Goal: Find specific page/section: Find specific page/section

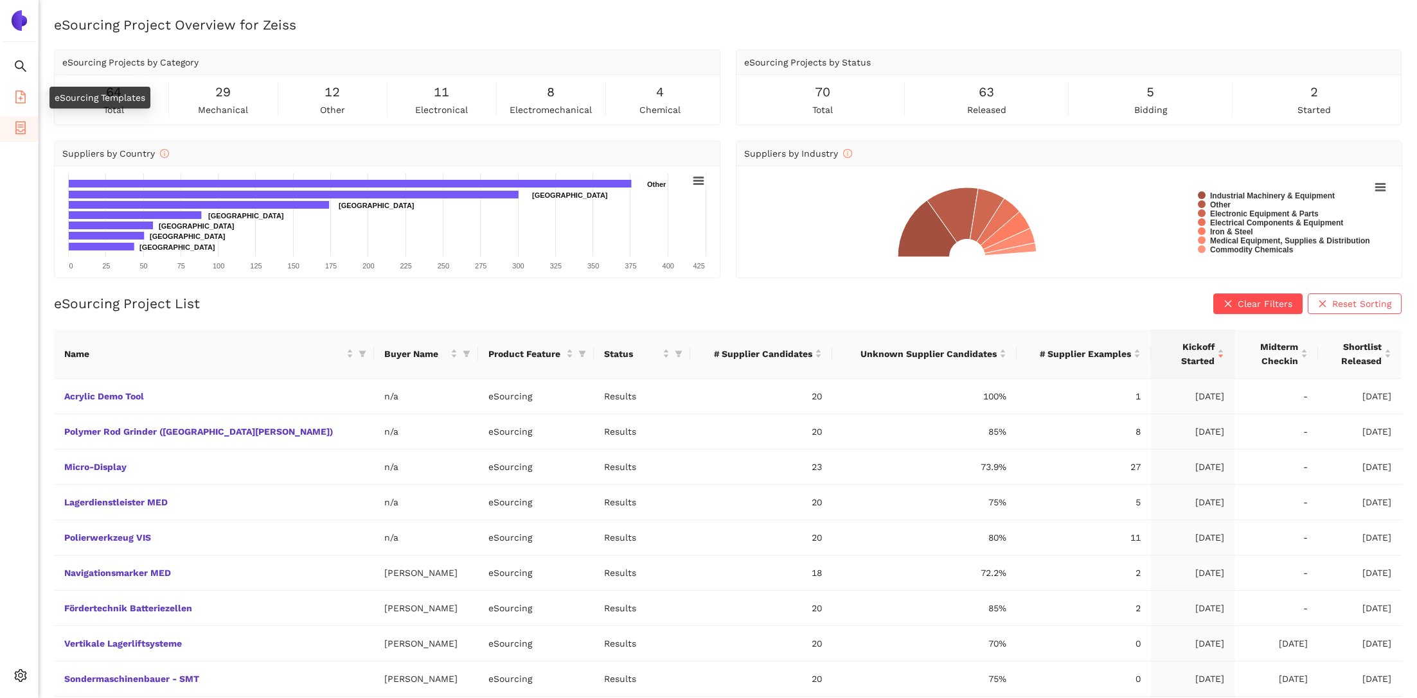
click at [24, 97] on icon "file-add" at bounding box center [20, 97] width 13 height 13
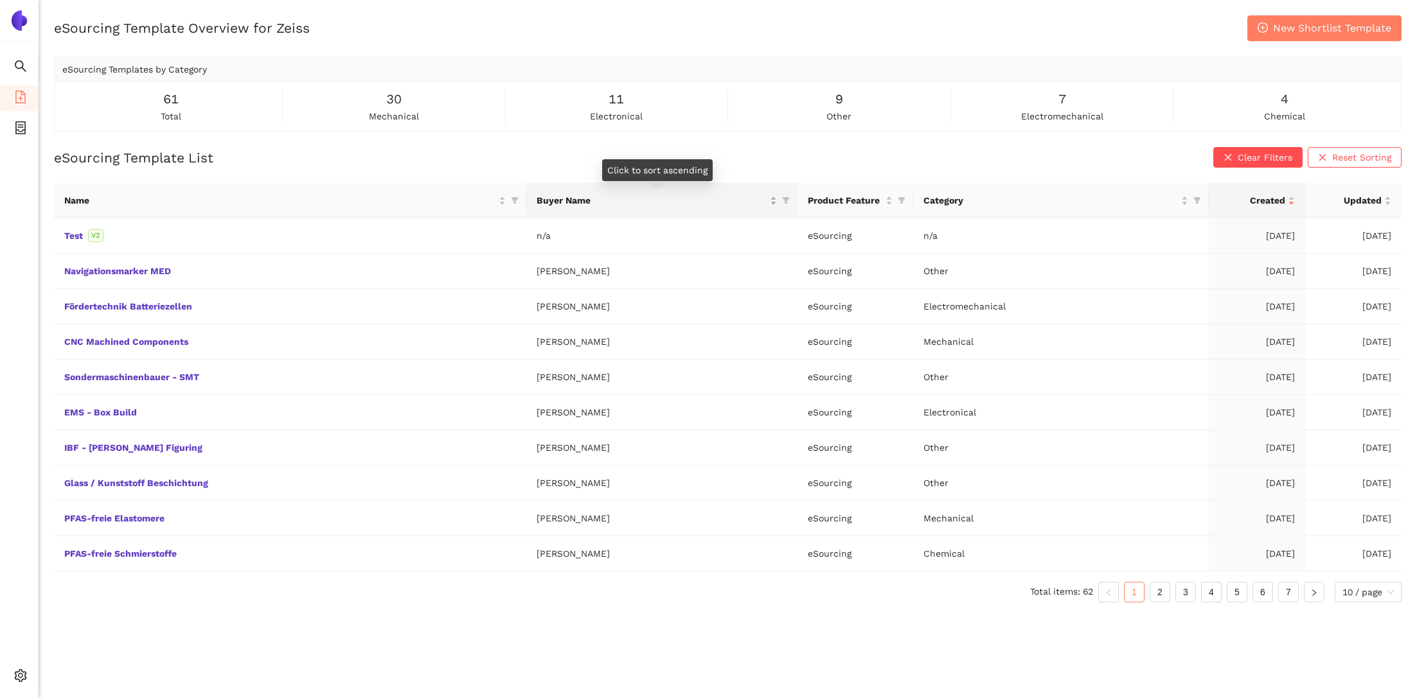
click at [777, 203] on div "Buyer Name" at bounding box center [657, 200] width 240 height 14
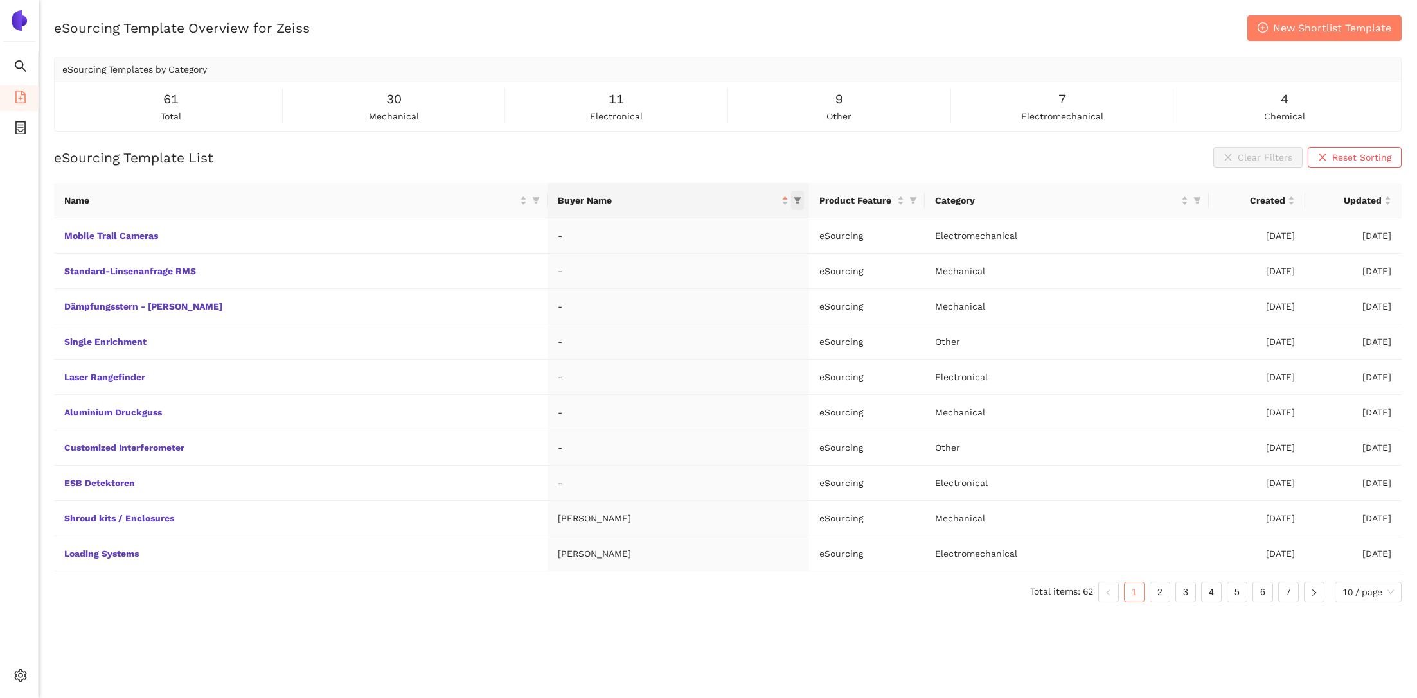
click at [794, 204] on icon "filter" at bounding box center [798, 201] width 8 height 8
click at [767, 197] on div "Buyer Name" at bounding box center [673, 200] width 230 height 14
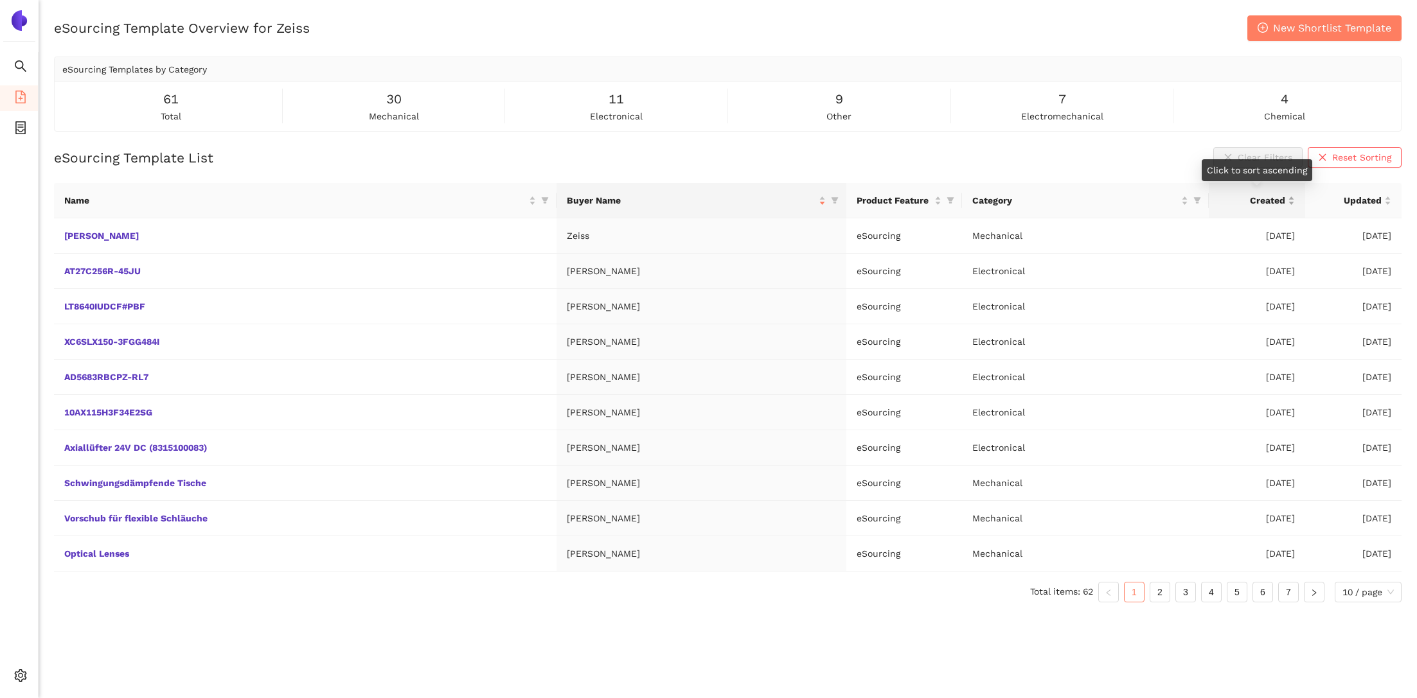
click at [1290, 199] on div "Created" at bounding box center [1257, 200] width 76 height 14
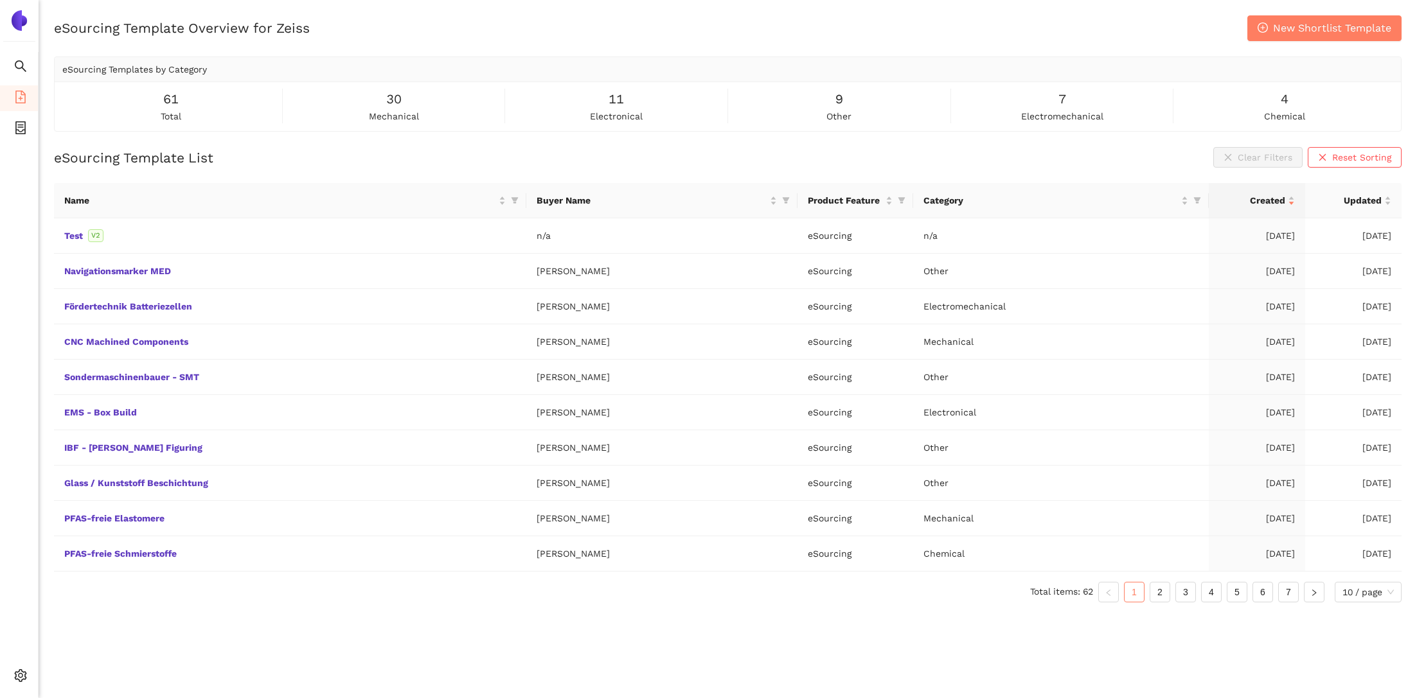
click at [457, 607] on div "Name Buyer Name Product Feature Category Created Updated Test V2 n/a eSourcing …" at bounding box center [727, 398] width 1347 height 430
click at [26, 120] on span "container" at bounding box center [20, 130] width 13 height 26
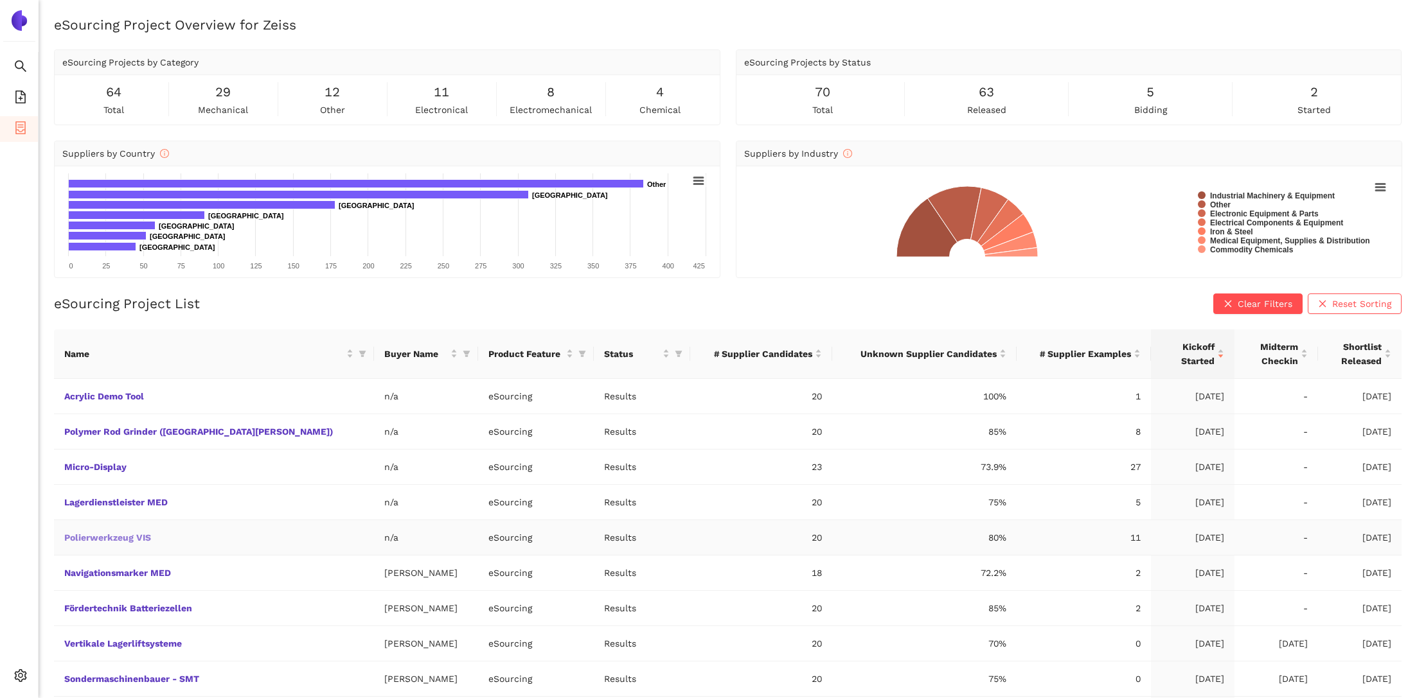
click at [0, 0] on link "Polierwerkzeug VIS" at bounding box center [0, 0] width 0 height 0
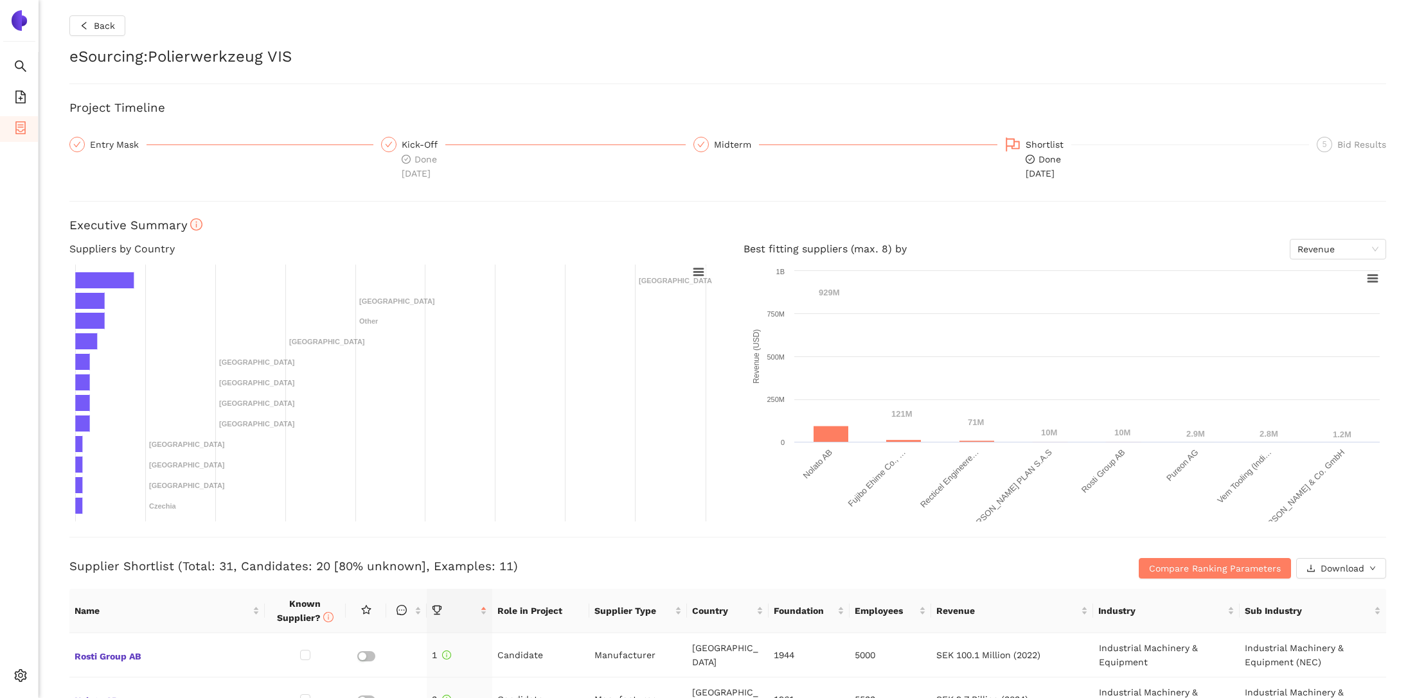
click at [112, 144] on div "Entry Mask" at bounding box center [118, 144] width 57 height 15
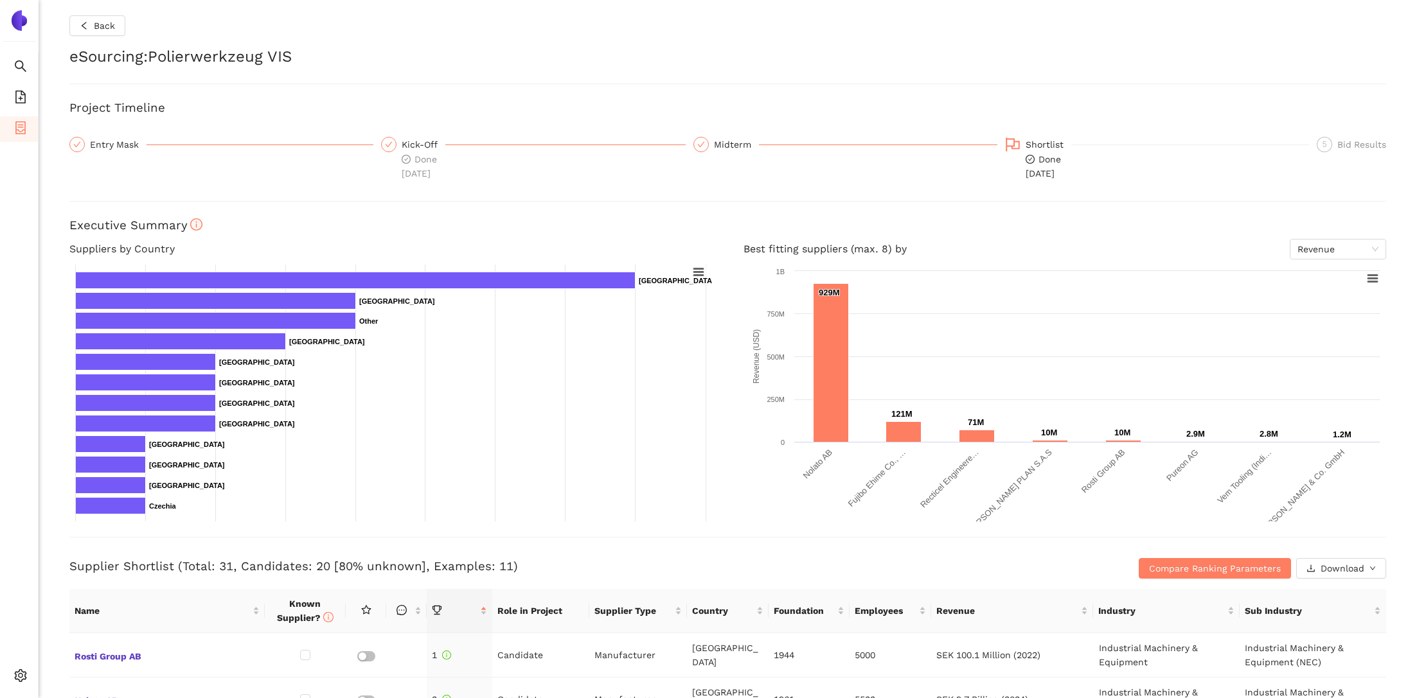
click at [126, 145] on div "Entry Mask" at bounding box center [118, 144] width 57 height 15
click at [76, 144] on icon "check" at bounding box center [77, 145] width 8 height 8
click at [93, 144] on div "Entry Mask" at bounding box center [118, 144] width 57 height 15
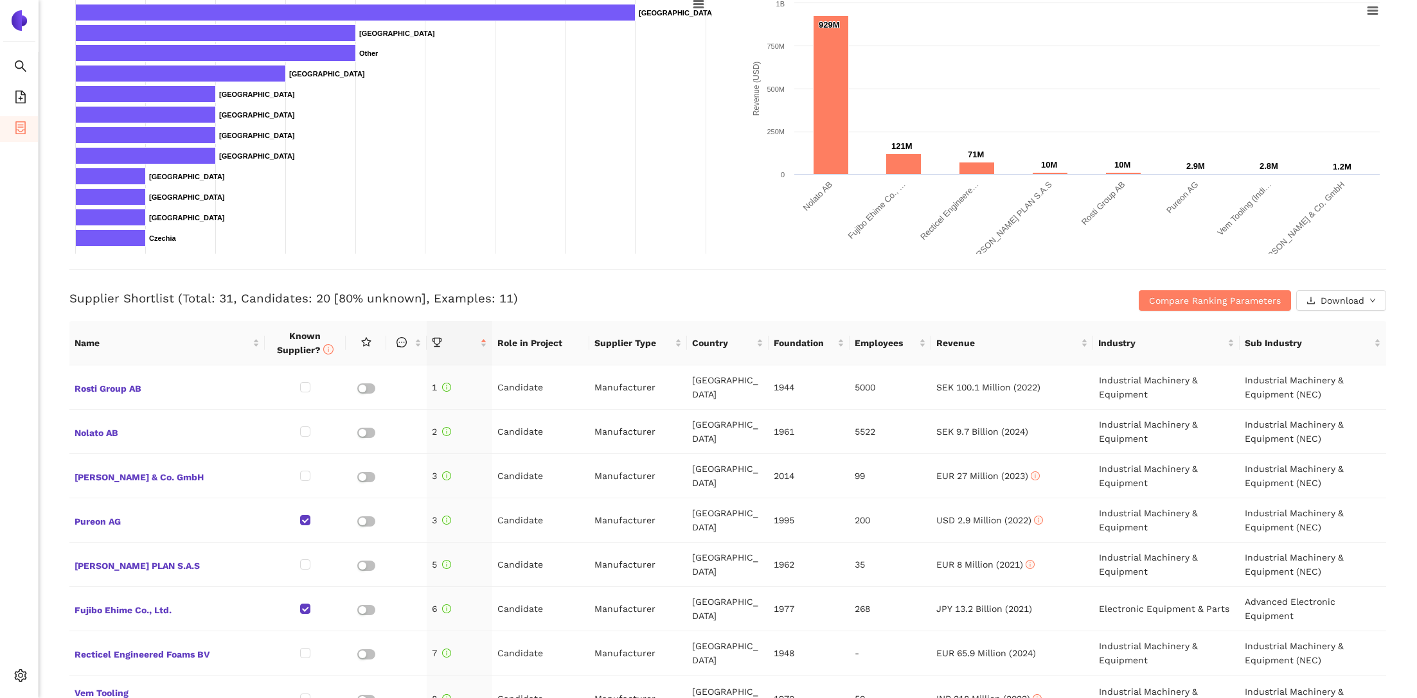
scroll to position [299, 0]
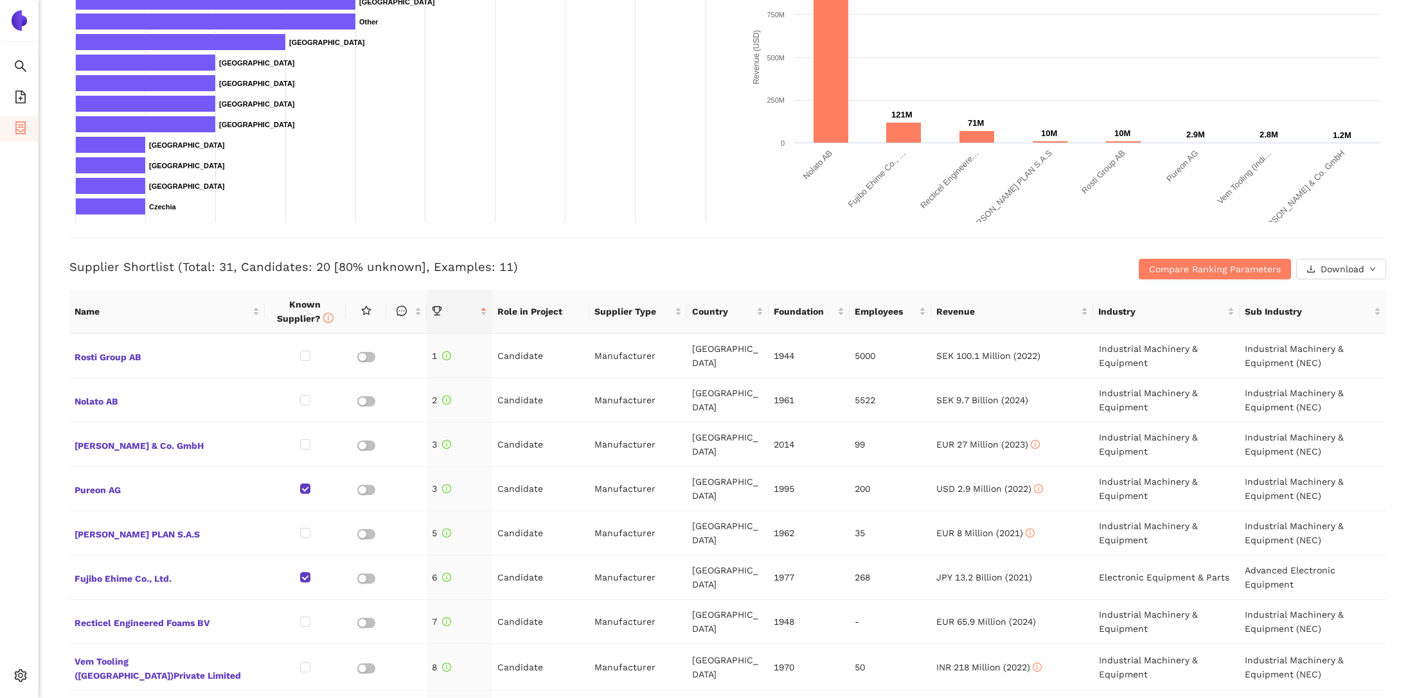
click at [52, 211] on div "Back eSourcing : Polierwerkzeug VIS Project Timeline Entry Mask Kick-Off Done […" at bounding box center [728, 349] width 1378 height 698
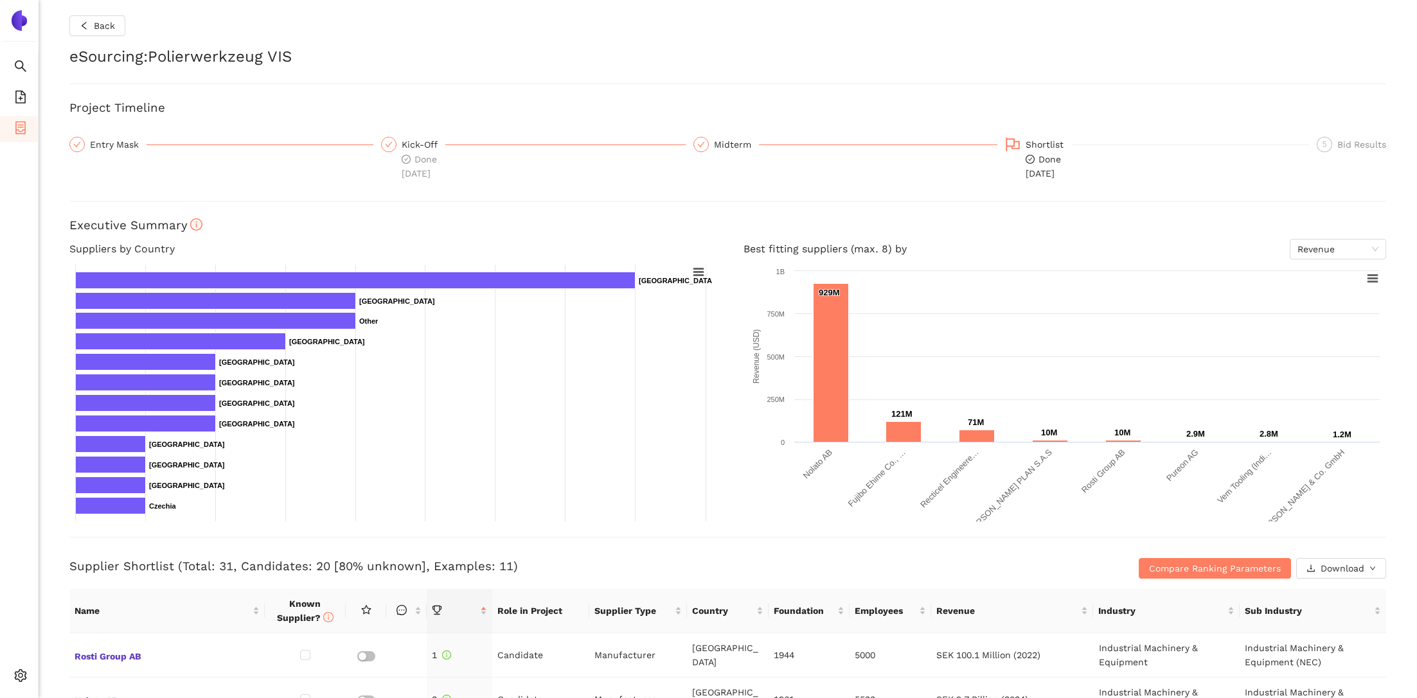
click at [431, 46] on h2 "eSourcing : Polierwerkzeug VIS" at bounding box center [727, 57] width 1317 height 22
click at [105, 23] on span "Back" at bounding box center [104, 26] width 21 height 14
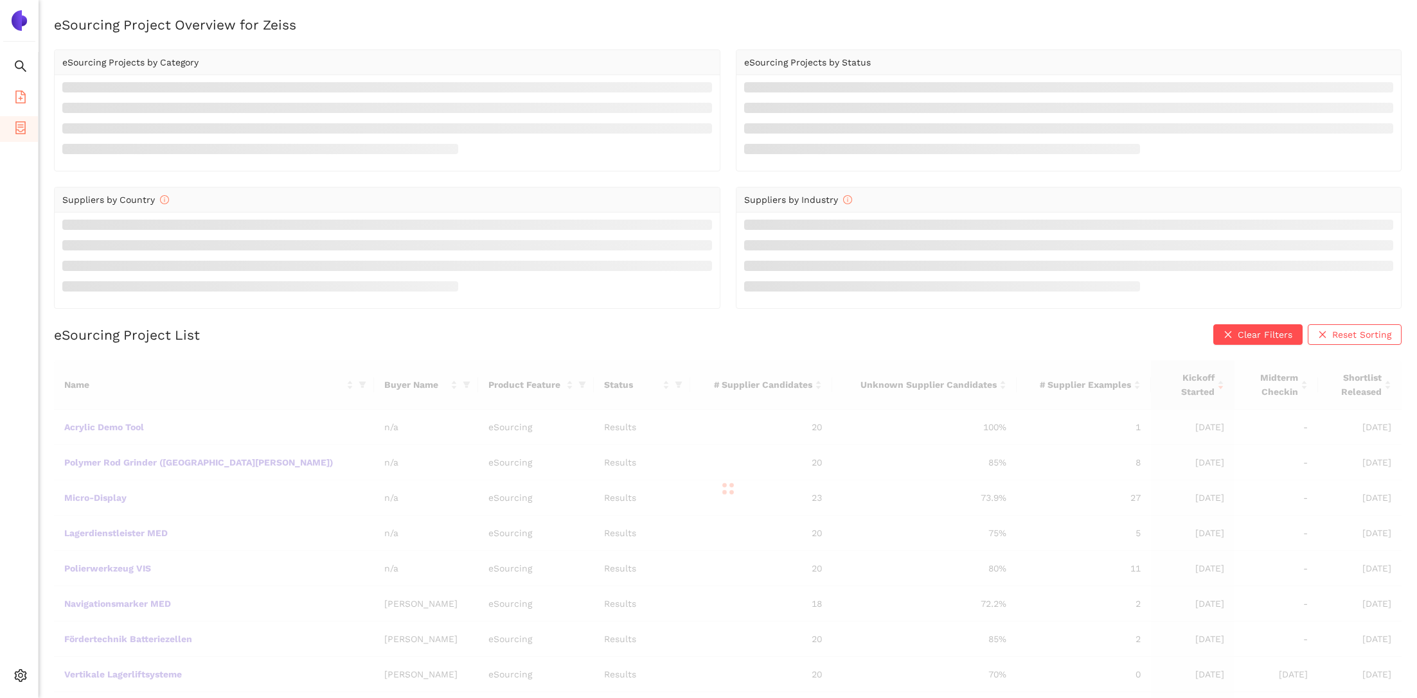
click at [29, 98] on li "eSourcing Templates" at bounding box center [19, 98] width 38 height 26
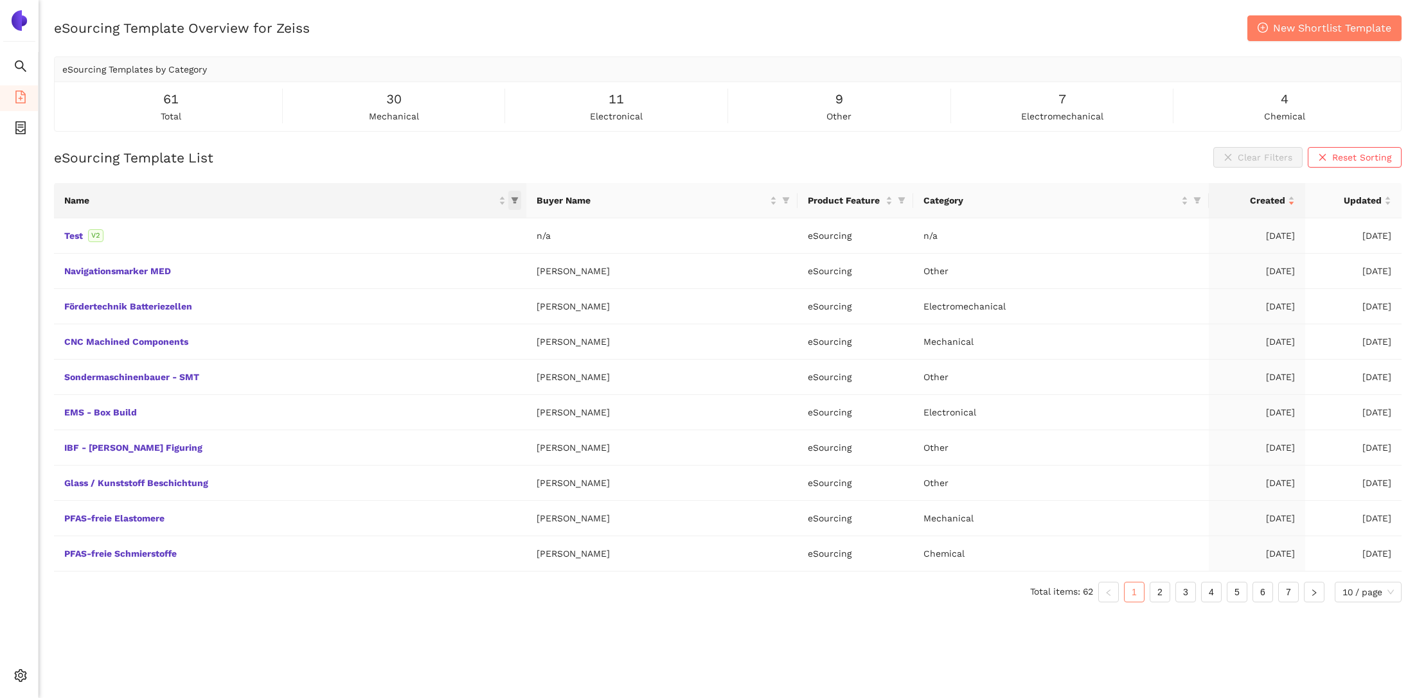
click at [511, 201] on icon "filter" at bounding box center [514, 201] width 7 height 6
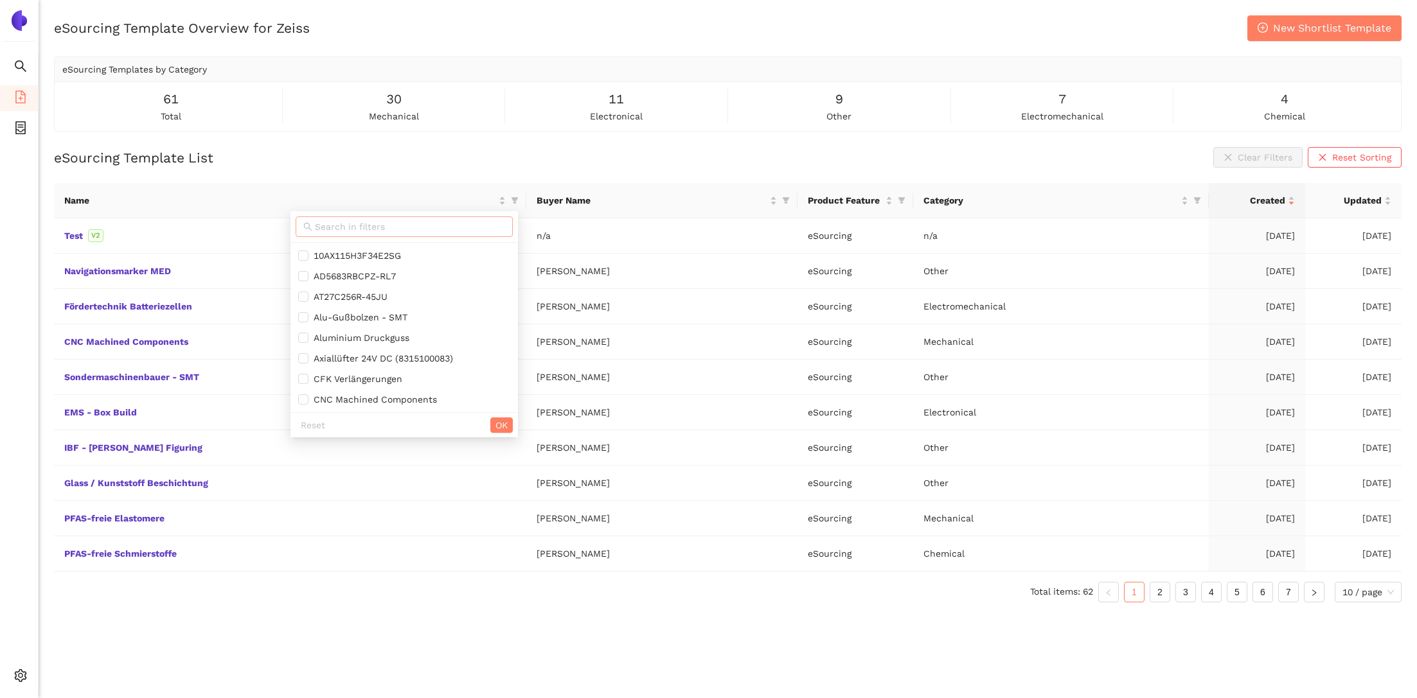
click at [484, 221] on input "text" at bounding box center [410, 227] width 190 height 14
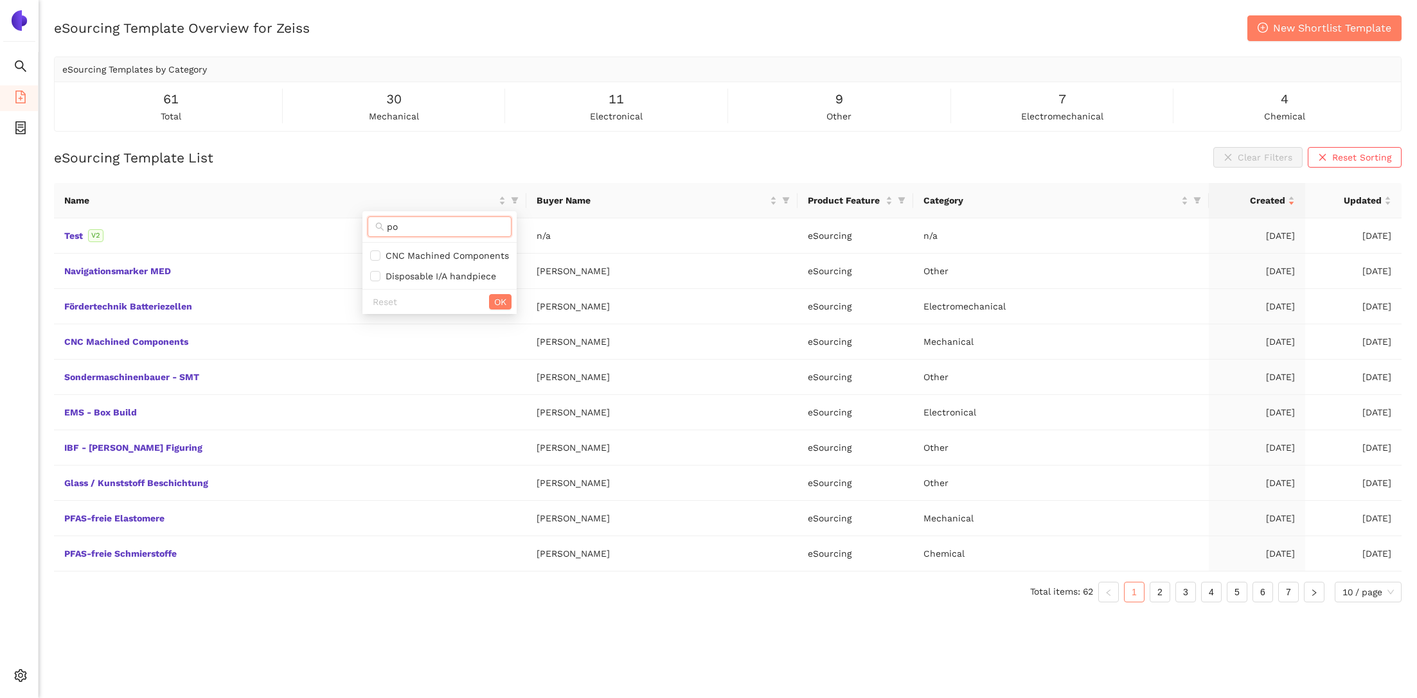
type input "p"
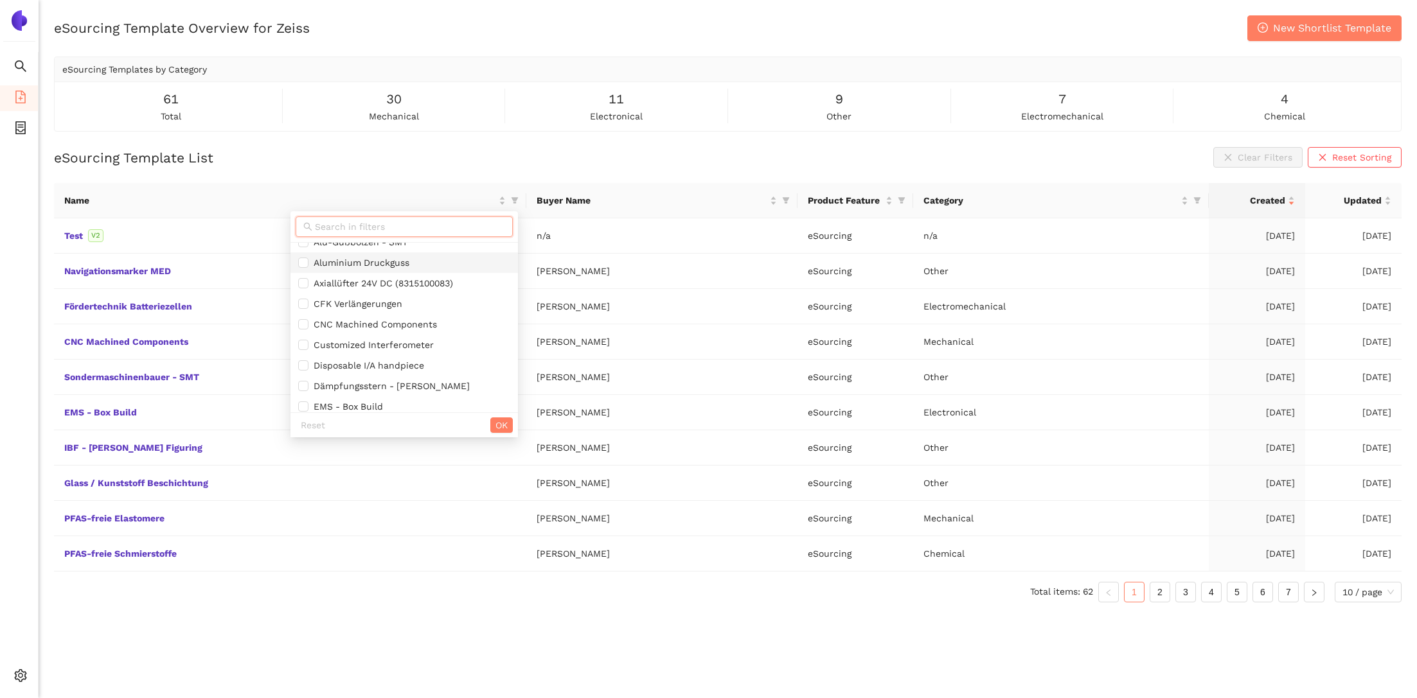
scroll to position [78, 0]
click at [733, 202] on span "Buyer Name" at bounding box center [652, 200] width 231 height 14
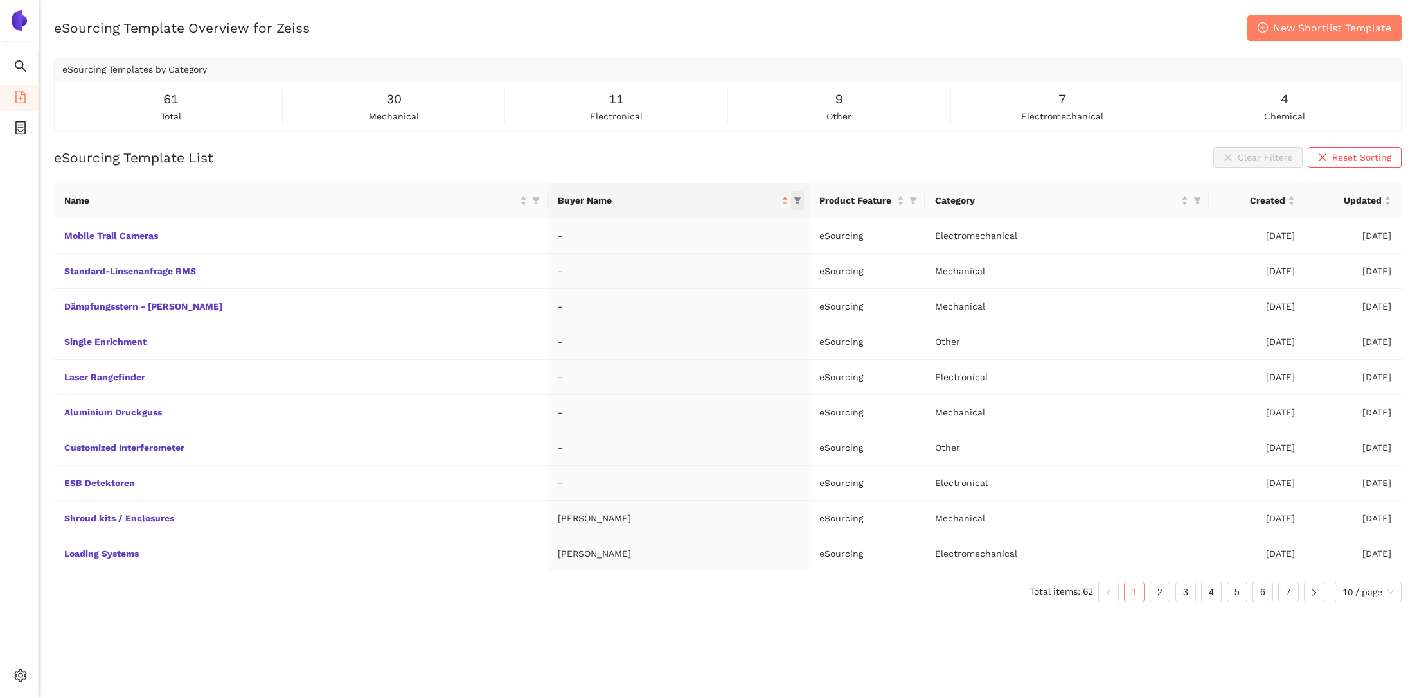
click at [791, 204] on span at bounding box center [797, 200] width 13 height 19
click at [756, 222] on input "text" at bounding box center [723, 227] width 90 height 14
type input "c"
click at [484, 600] on div "Name Buyer Name Product Feature Category Created Updated Mobile Trail Cameras -…" at bounding box center [727, 398] width 1347 height 430
click at [21, 686] on span "setting" at bounding box center [20, 678] width 13 height 26
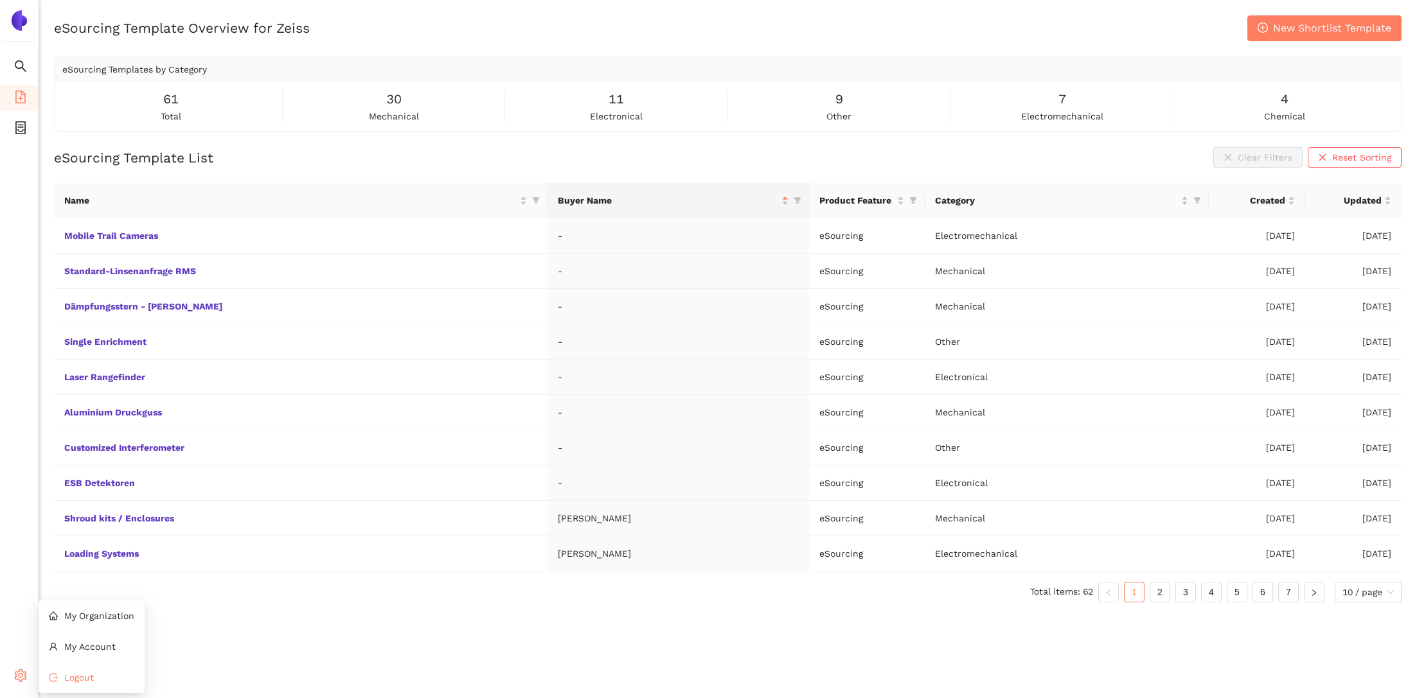
click at [91, 675] on span "Logout" at bounding box center [79, 678] width 30 height 10
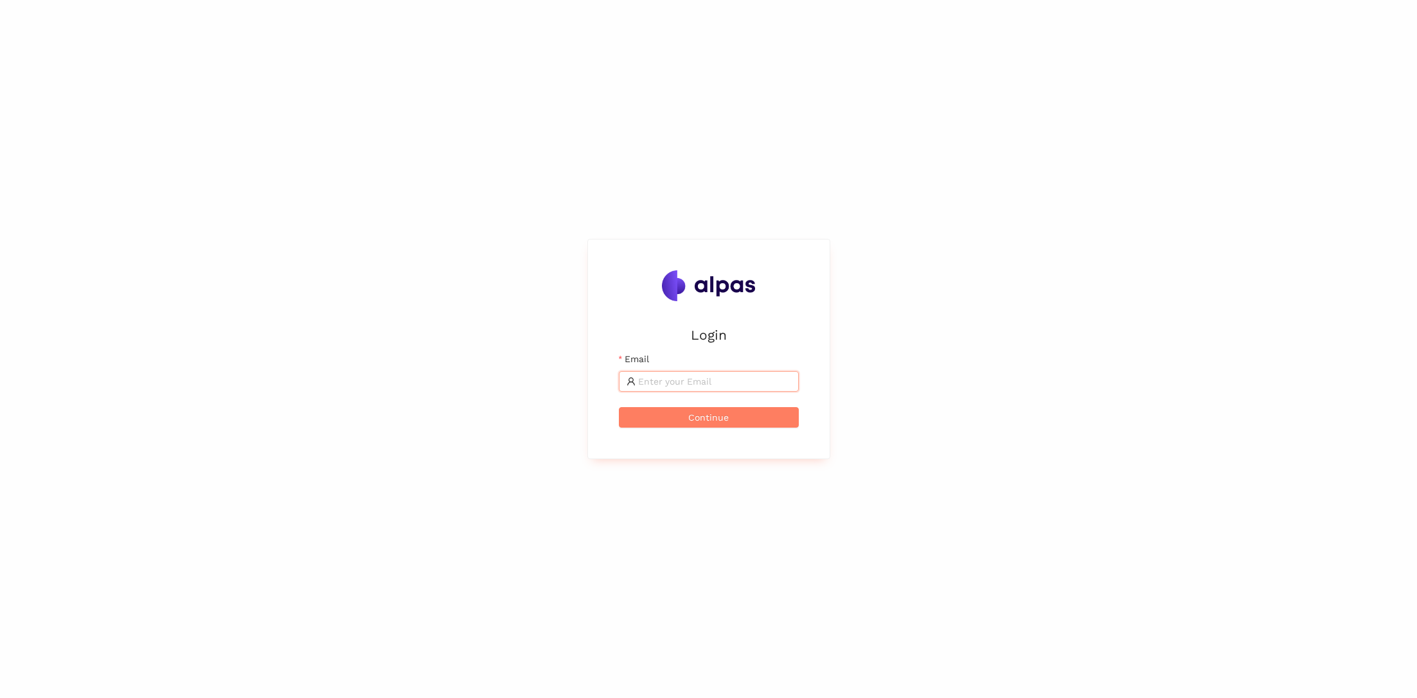
click at [755, 378] on input "Email" at bounding box center [714, 382] width 153 height 14
type input "henri.huselstein@alpas.ai"
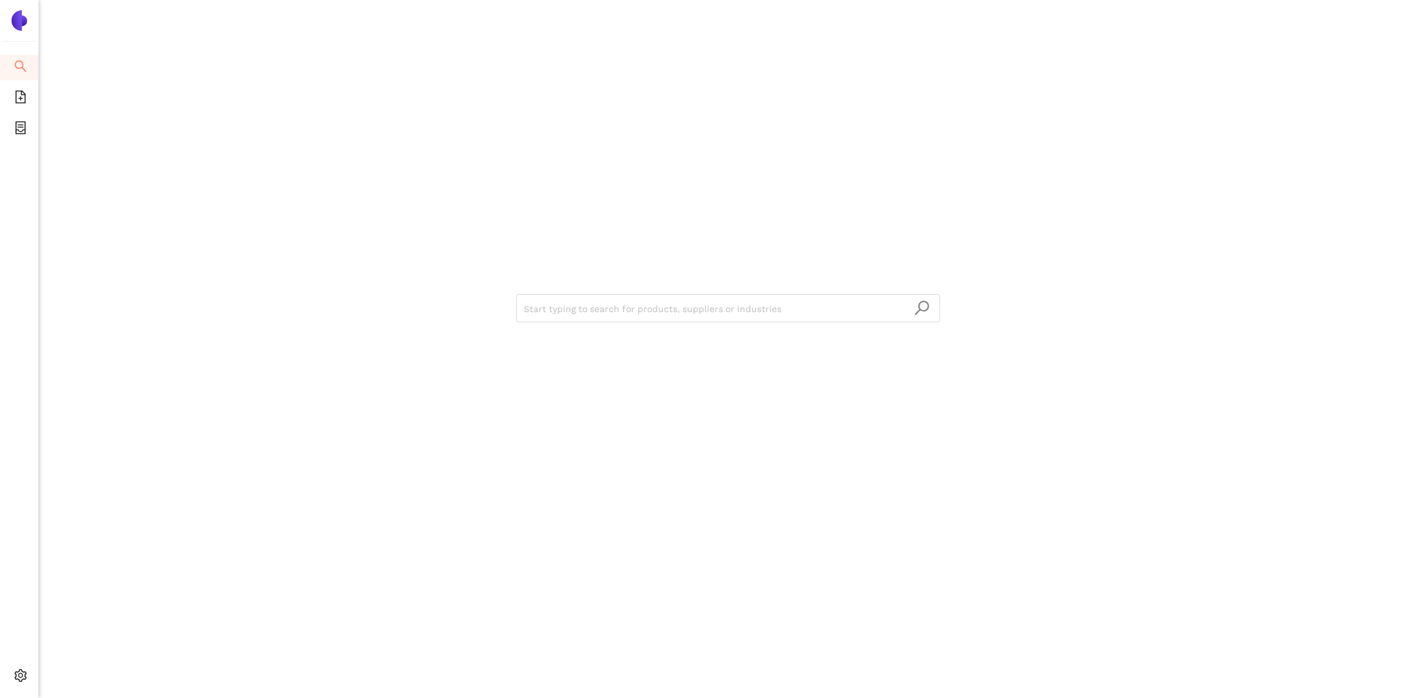
click at [1038, 164] on div "Start typing to search for products, suppliers or industries" at bounding box center [727, 307] width 771 height 614
click at [24, 94] on icon "file-add" at bounding box center [20, 97] width 13 height 13
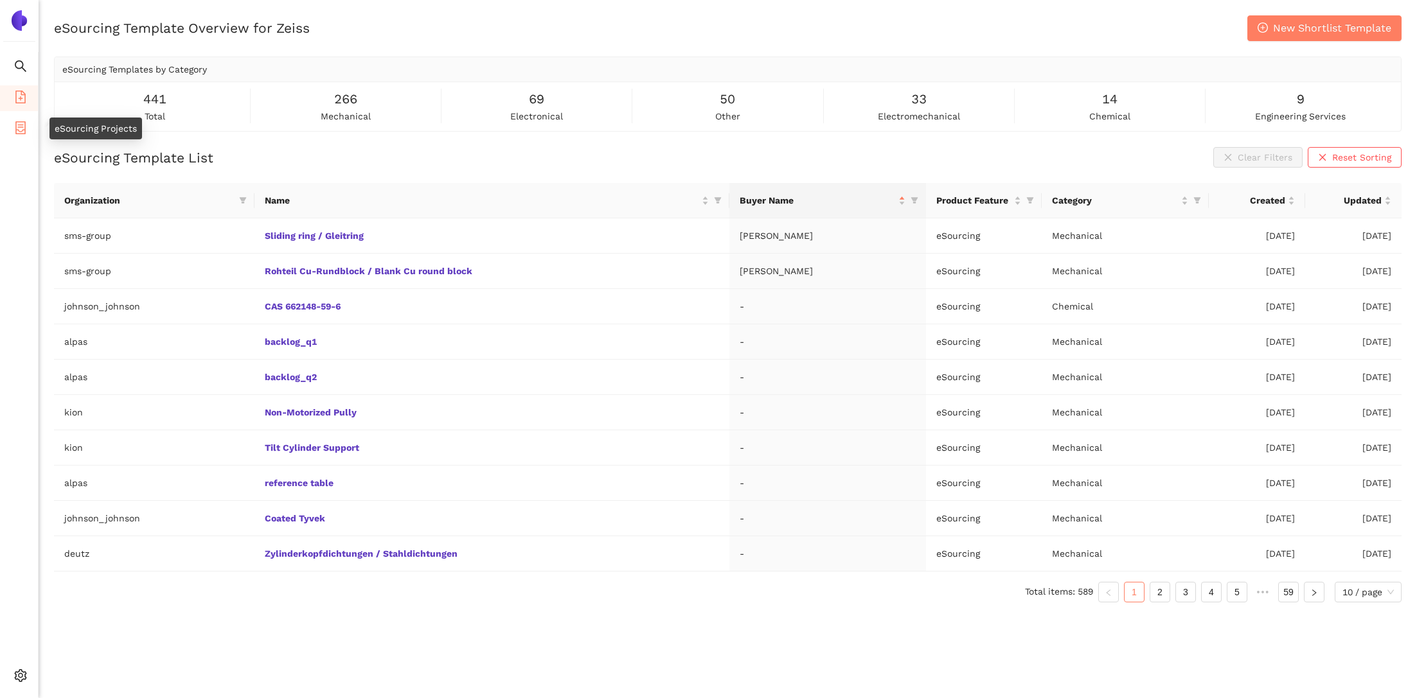
click at [15, 128] on icon "container" at bounding box center [20, 127] width 13 height 13
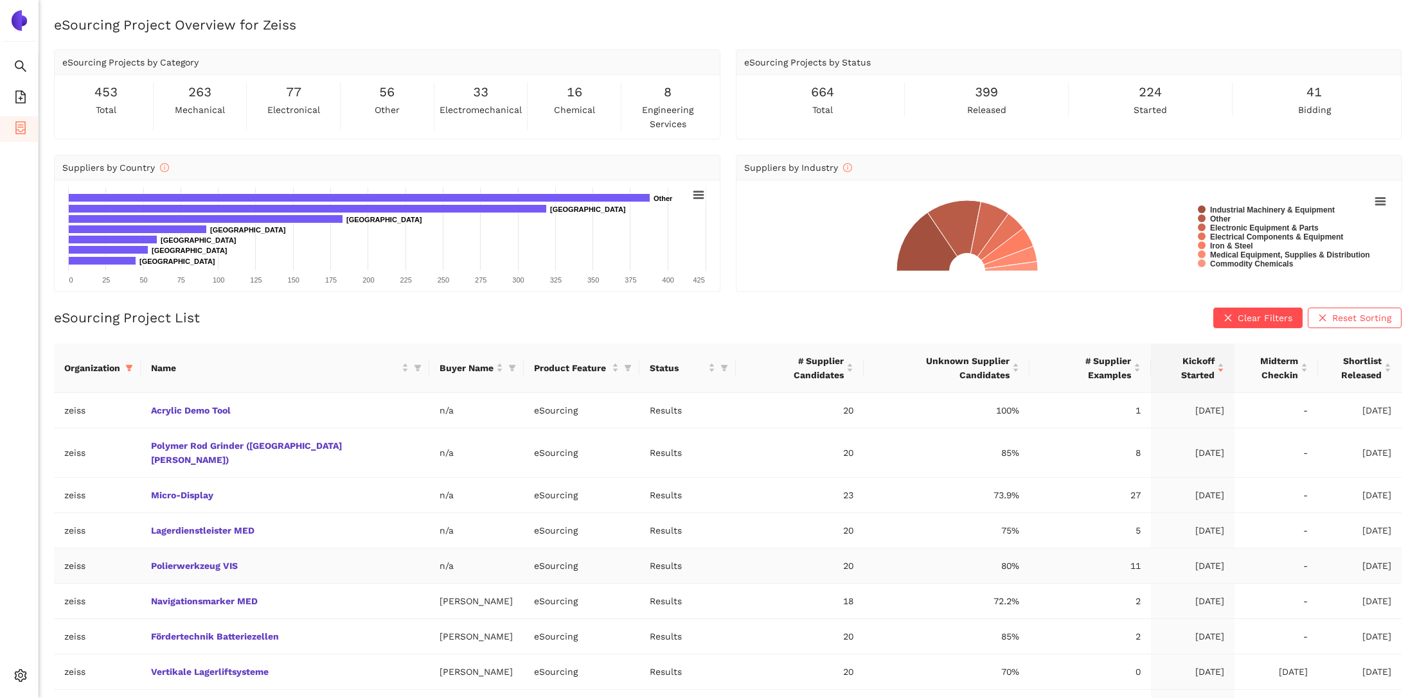
click at [429, 549] on td "n/a" at bounding box center [476, 566] width 94 height 35
click at [0, 0] on link "Polierwerkzeug VIS" at bounding box center [0, 0] width 0 height 0
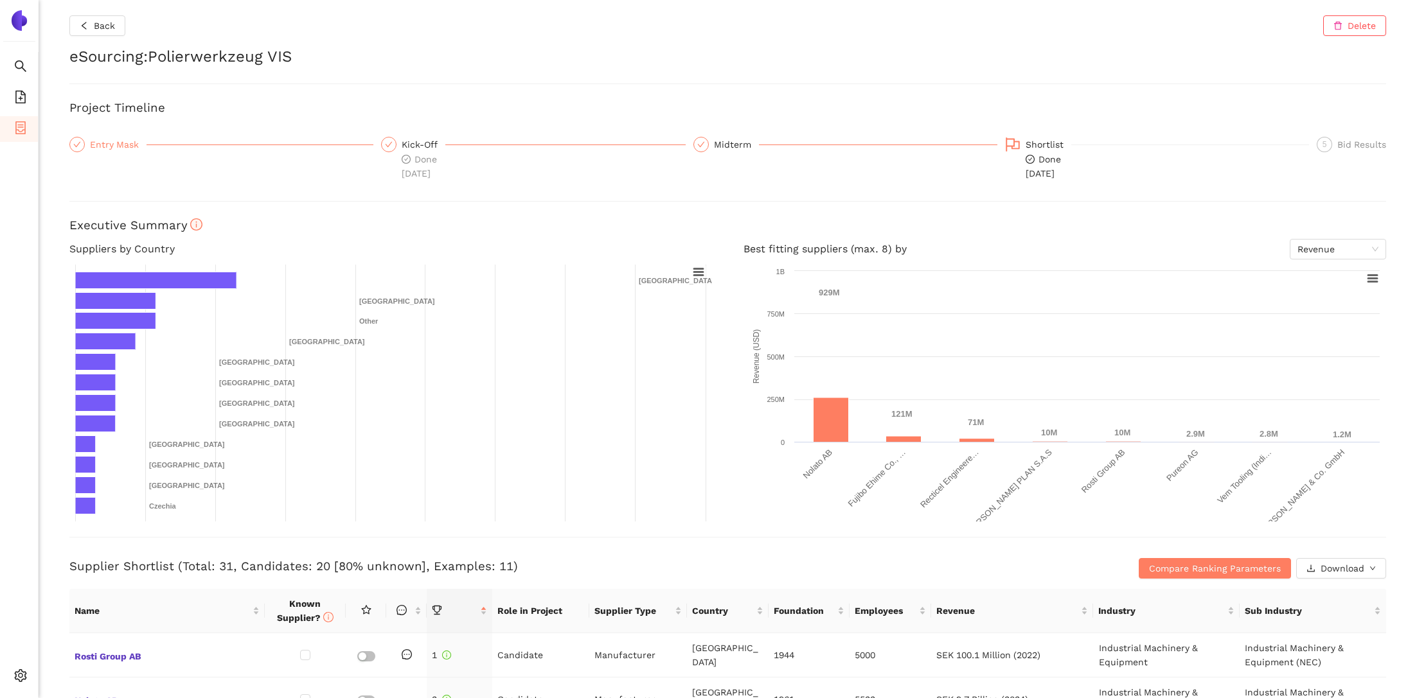
click at [90, 141] on div "Entry Mask" at bounding box center [118, 144] width 57 height 15
